Goal: Task Accomplishment & Management: Manage account settings

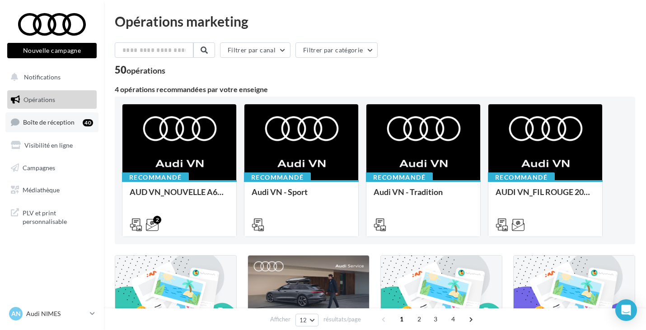
click at [54, 130] on link "Boîte de réception 40" at bounding box center [51, 122] width 93 height 19
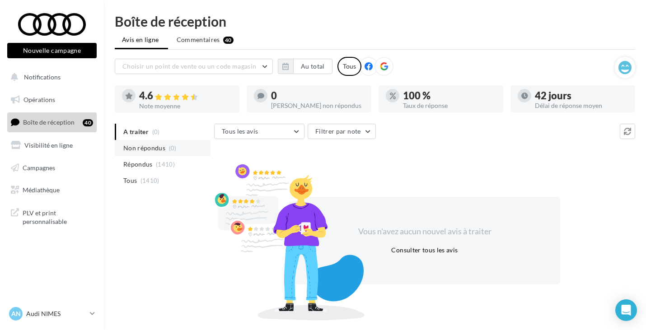
click at [181, 155] on li "Non répondus (0)" at bounding box center [163, 148] width 96 height 16
click at [87, 320] on link "AN Audi NIMES audi-nime-cou" at bounding box center [52, 314] width 90 height 17
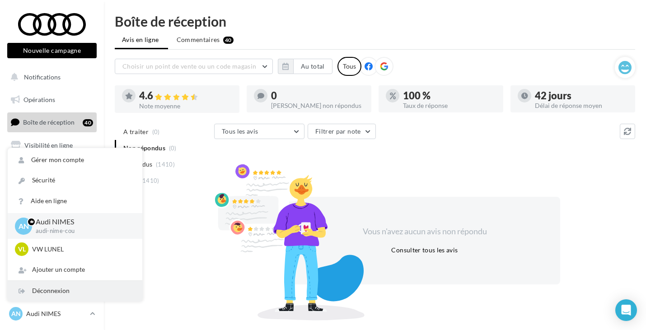
click at [82, 295] on div "Déconnexion" at bounding box center [75, 291] width 135 height 20
